Goal: Information Seeking & Learning: Learn about a topic

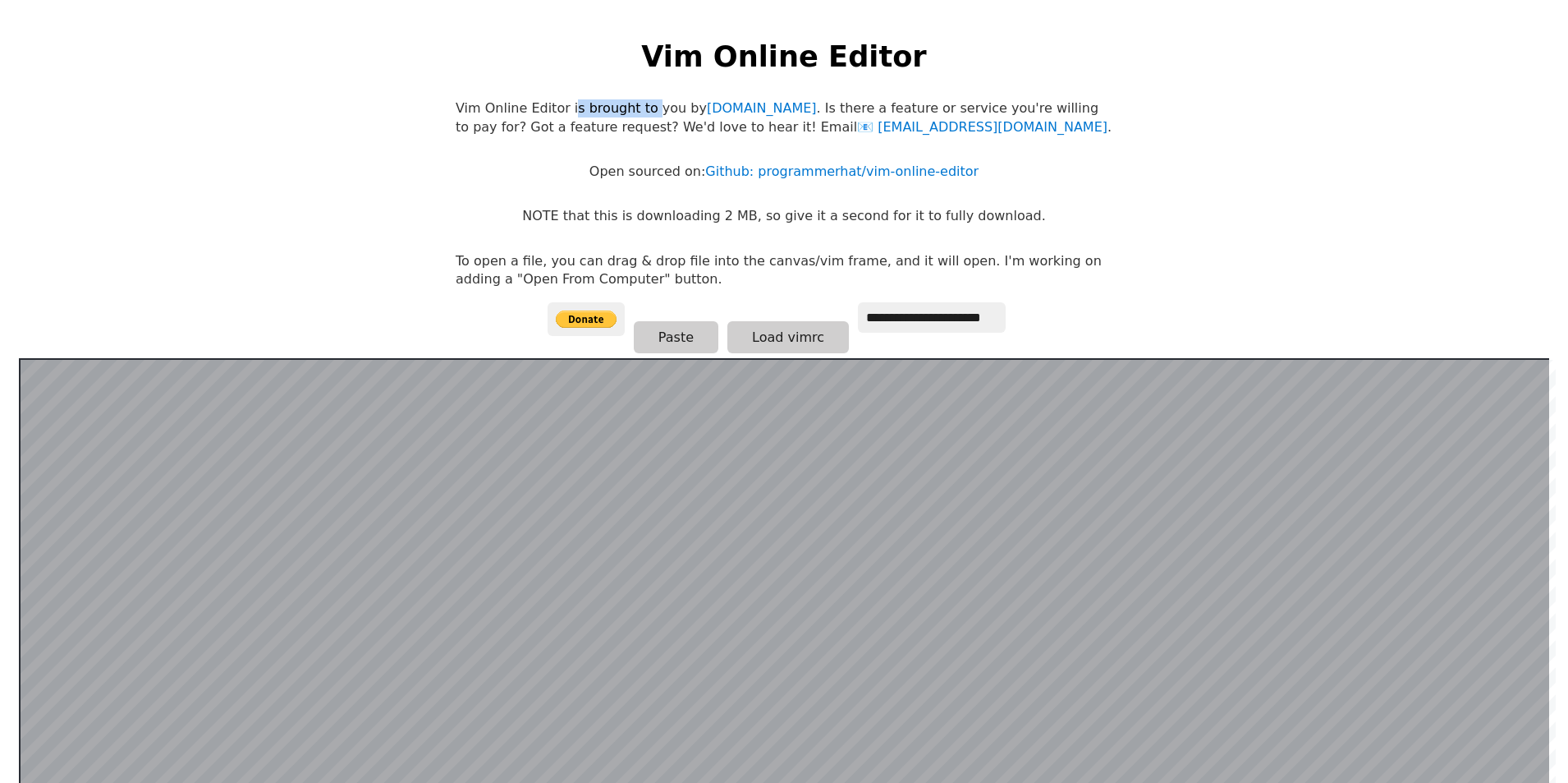
drag, startPoint x: 559, startPoint y: 103, endPoint x: 633, endPoint y: 102, distance: 74.0
click at [633, 102] on p "Vim Online Editor is brought to you by [DOMAIN_NAME] . Is there a feature or se…" at bounding box center [784, 117] width 657 height 37
drag, startPoint x: 510, startPoint y: 133, endPoint x: 553, endPoint y: 140, distance: 43.6
click at [553, 140] on body "**********" at bounding box center [784, 407] width 673 height 783
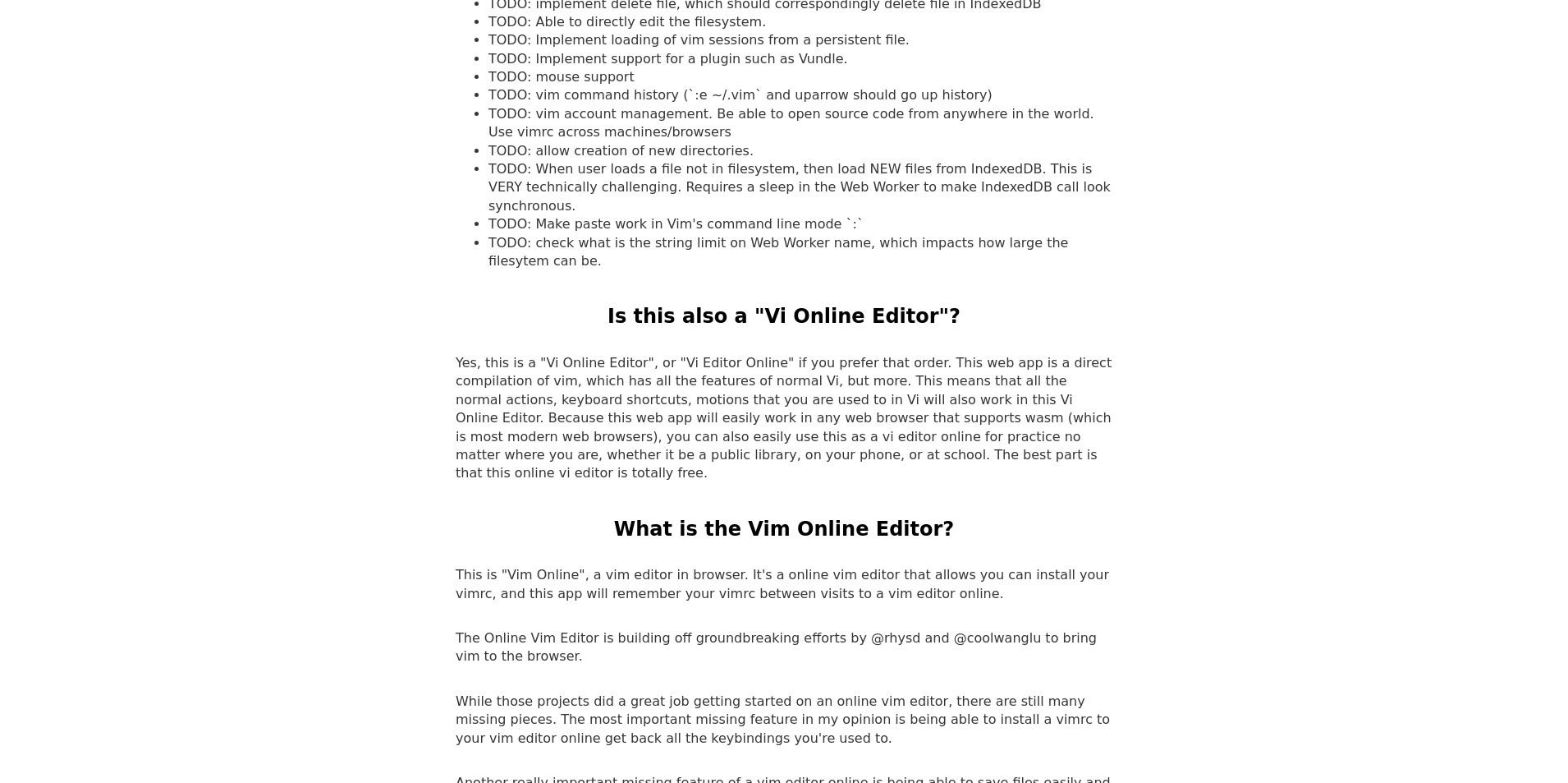
scroll to position [1971, 0]
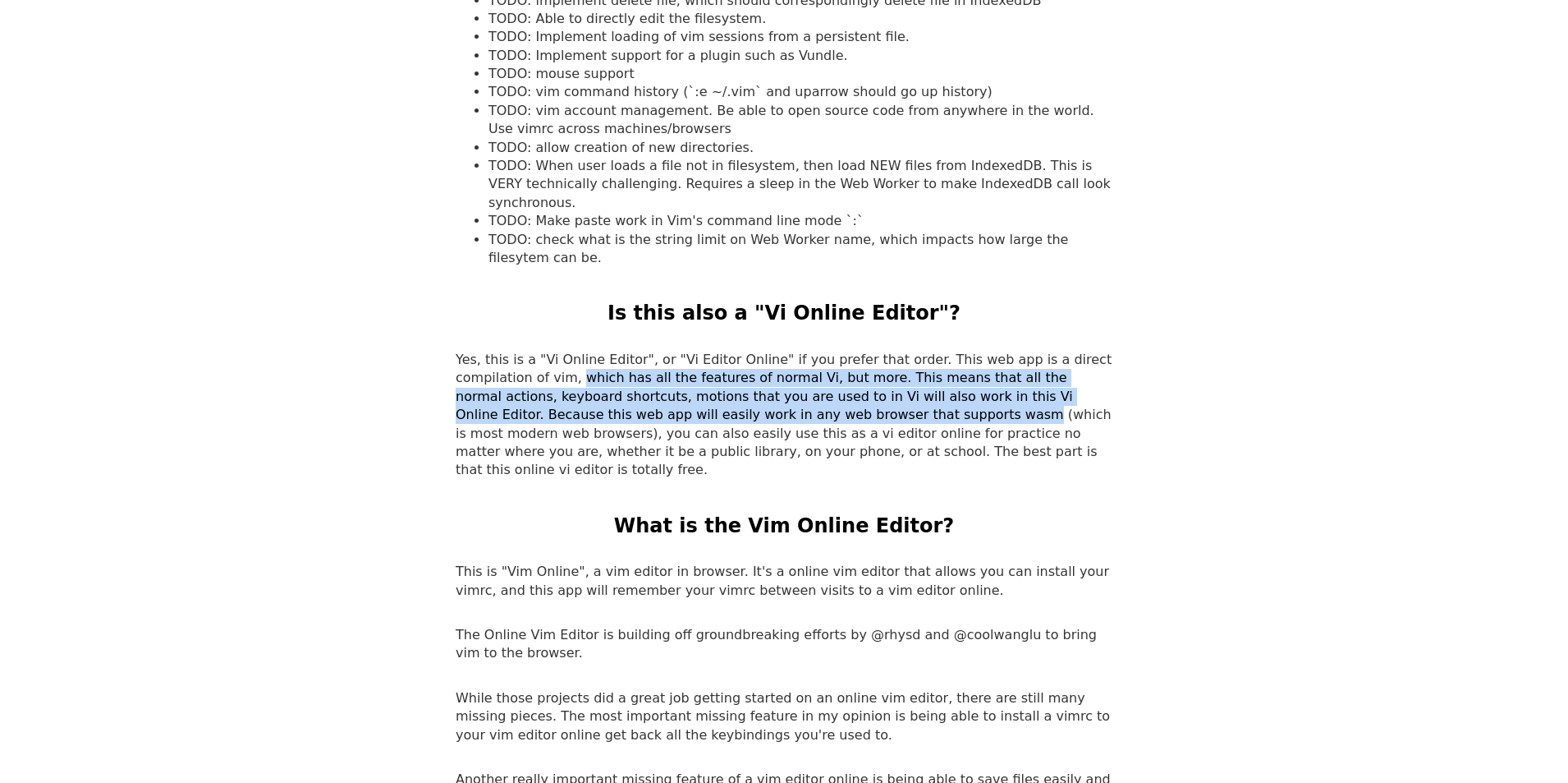
drag, startPoint x: 500, startPoint y: 322, endPoint x: 754, endPoint y: 356, distance: 256.3
click at [754, 356] on p "Yes, this is a "Vi Online Editor", or "Vi Editor Online" if you prefer that ord…" at bounding box center [784, 415] width 657 height 129
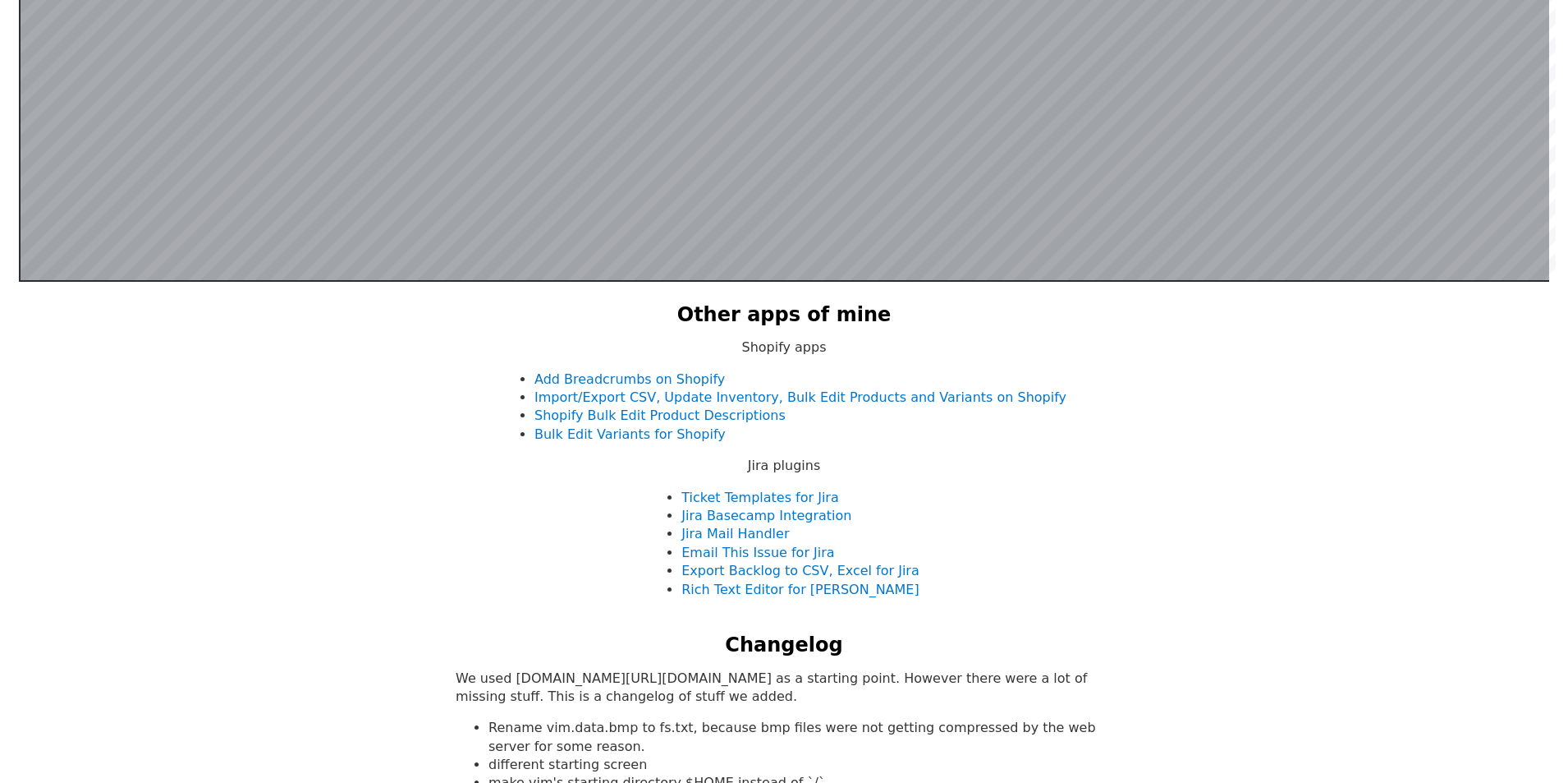
scroll to position [319, 0]
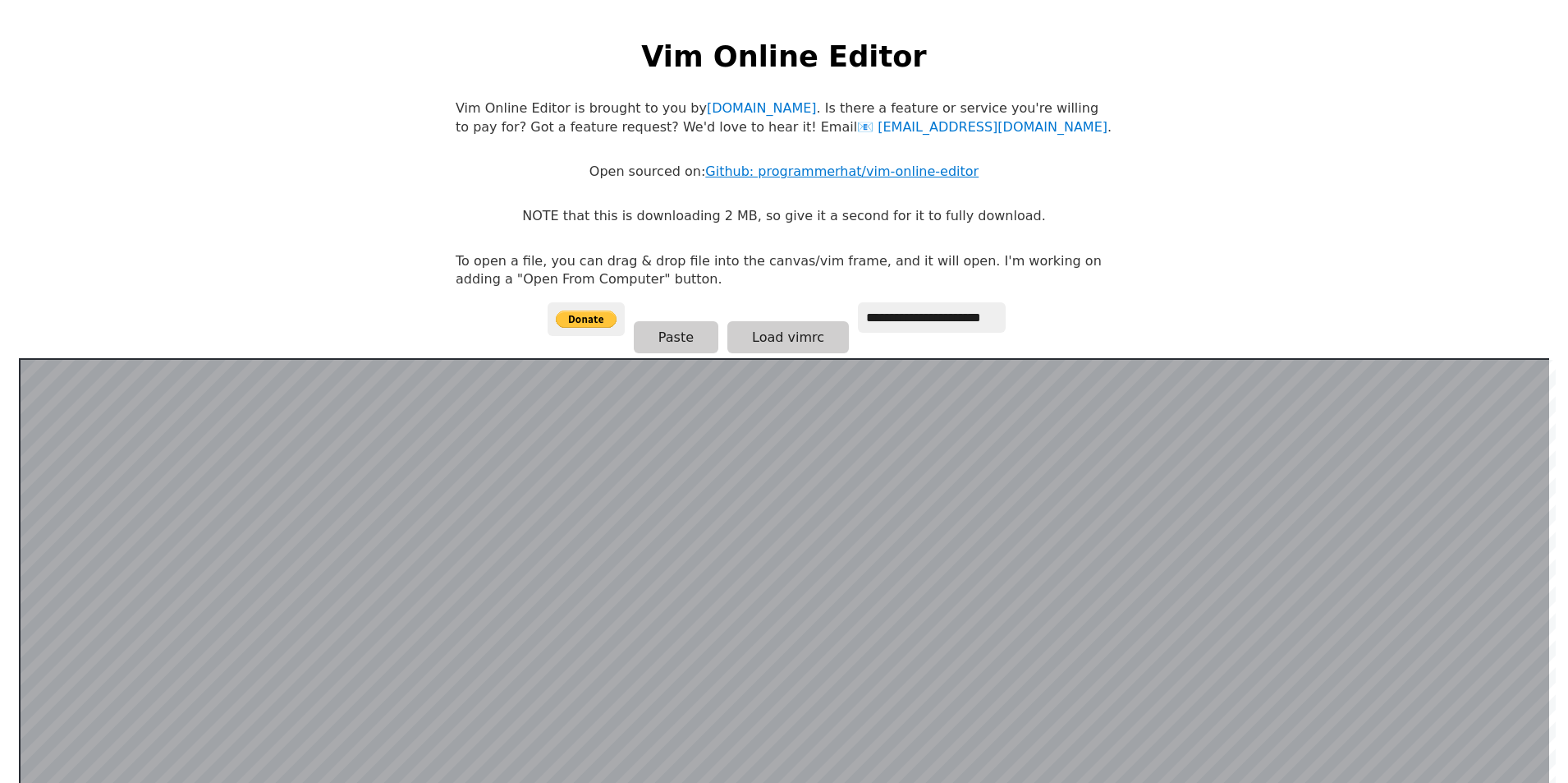
click at [810, 170] on link "Github: programmerhat/vim-online-editor" at bounding box center [842, 171] width 274 height 15
click at [789, 334] on button "Load vimrc" at bounding box center [788, 336] width 121 height 32
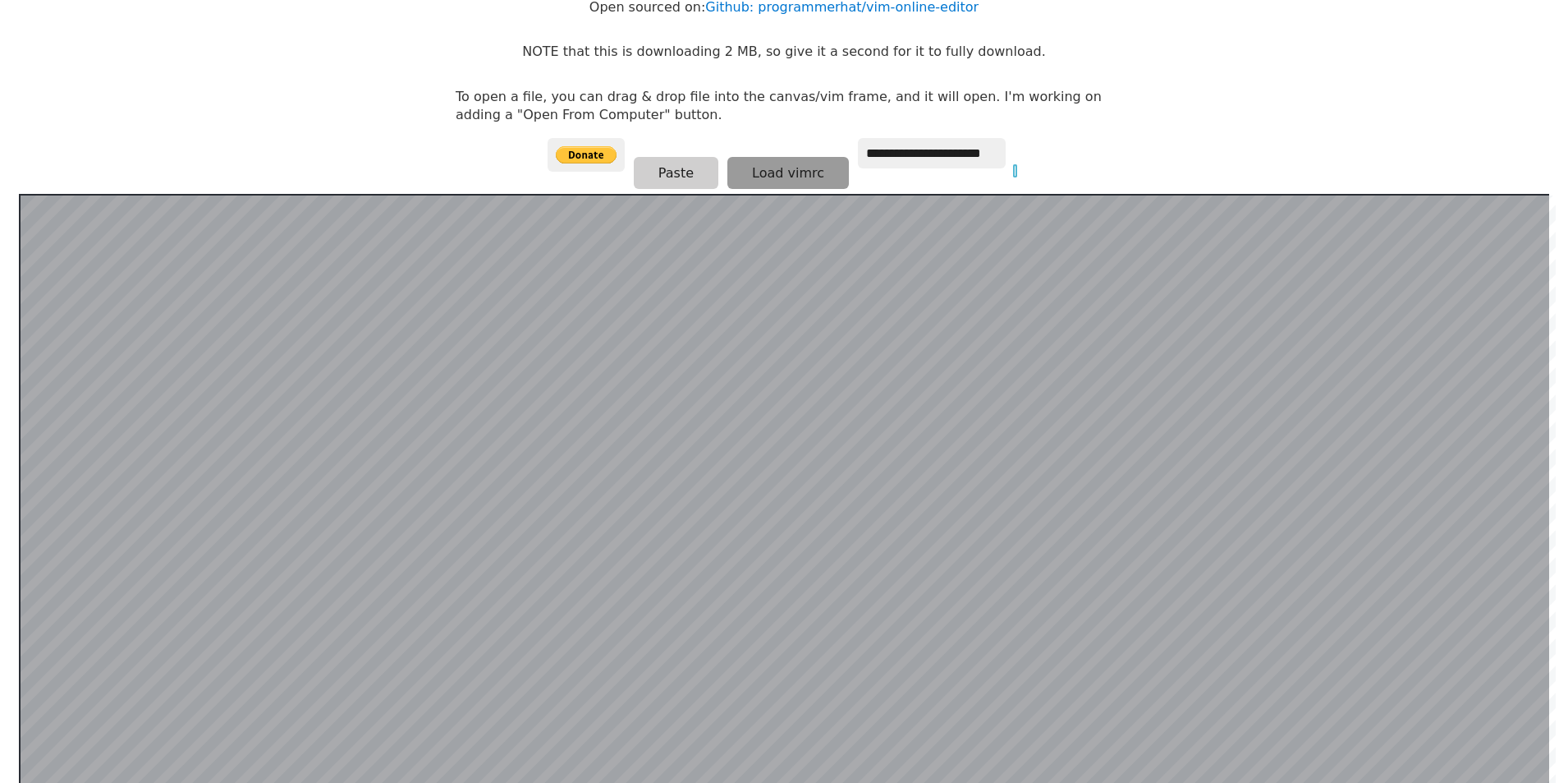
scroll to position [411, 0]
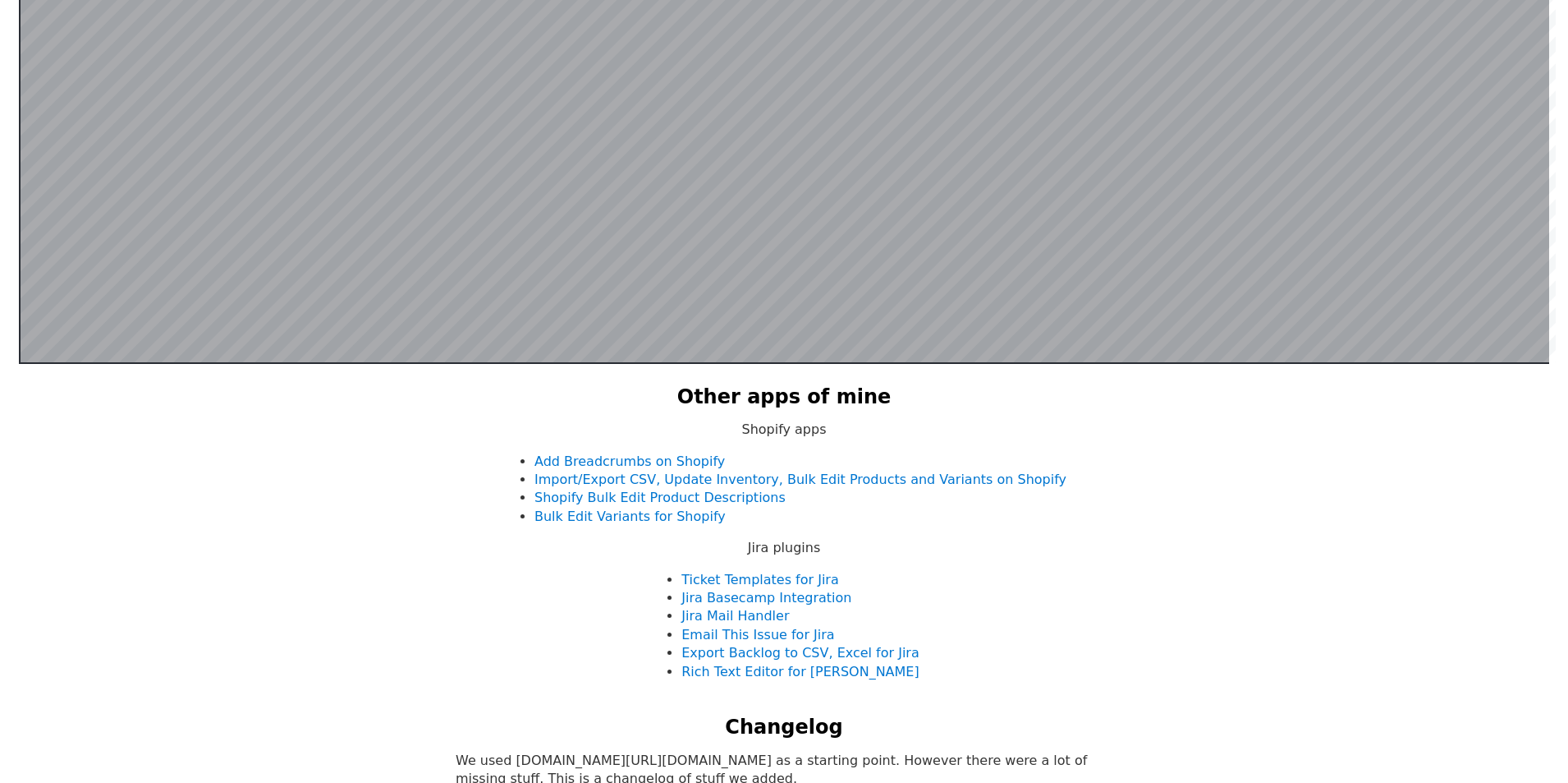
scroll to position [319, 0]
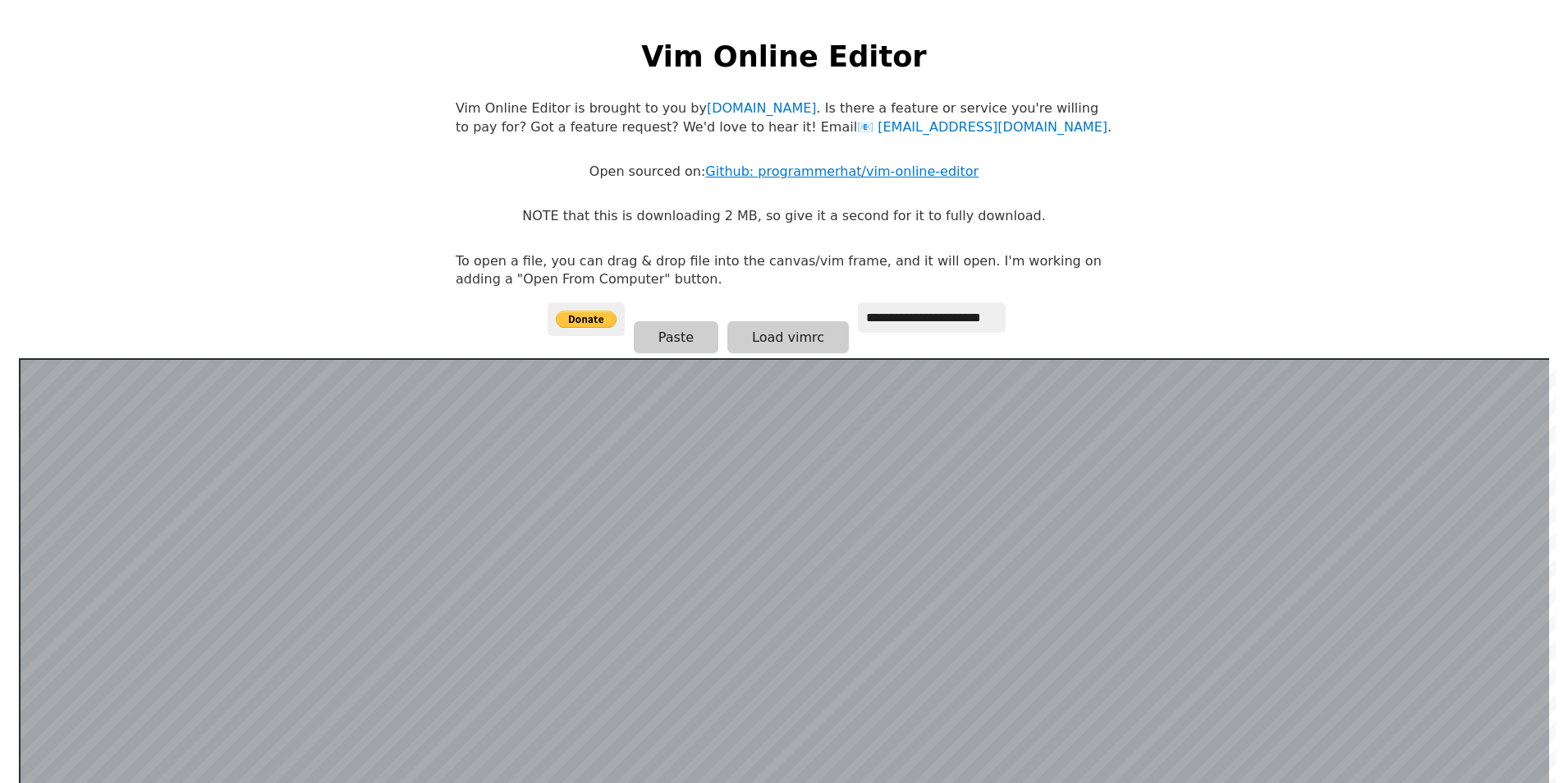
click at [913, 169] on link "Github: programmerhat/vim-online-editor" at bounding box center [842, 171] width 274 height 15
